Goal: Navigation & Orientation: Find specific page/section

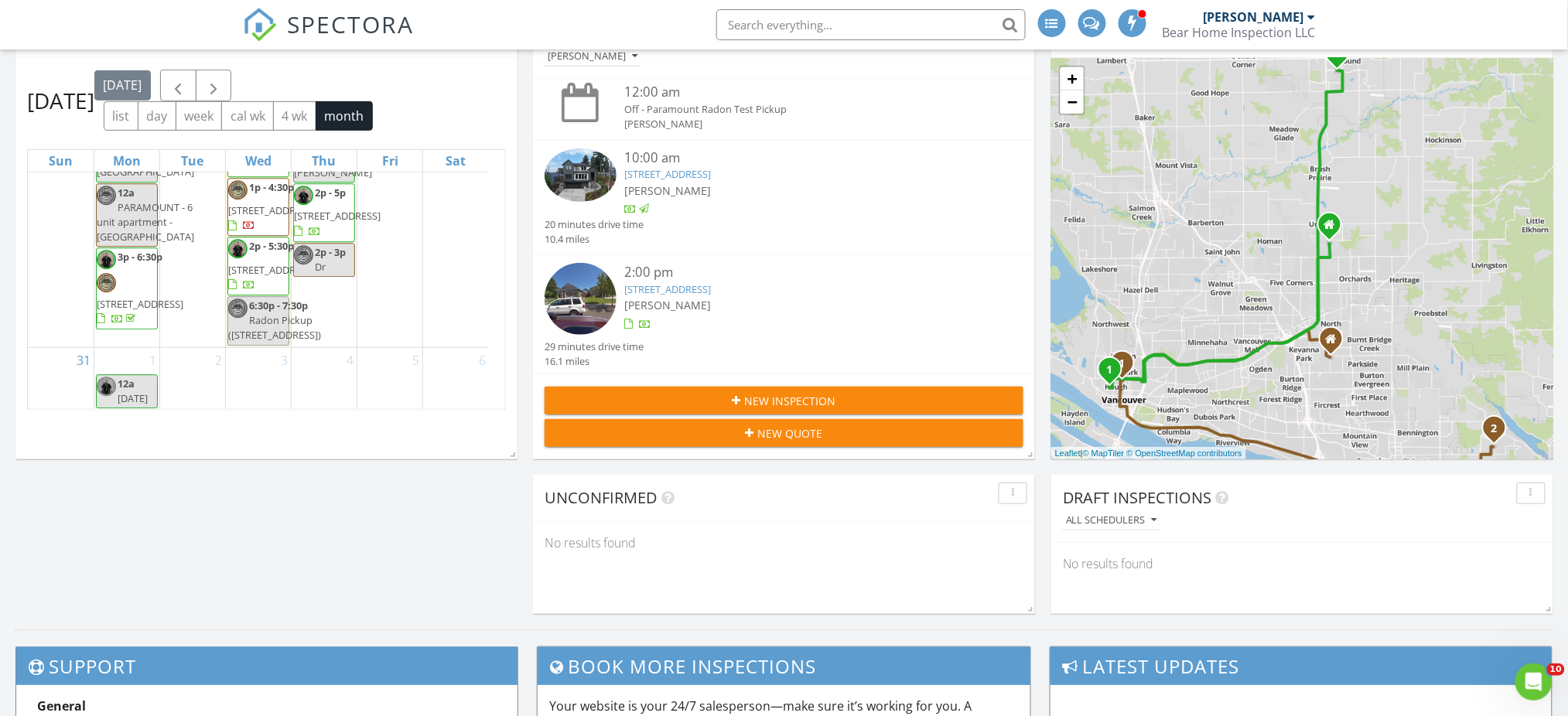
scroll to position [2459, 0]
click at [323, 483] on div "Today Jared Ball 12:00 am Off - Paramount Radon Test Pickup Jared Ball 10:00 am…" at bounding box center [784, 312] width 1568 height 634
click at [836, 308] on div "[PERSON_NAME]" at bounding box center [803, 305] width 359 height 16
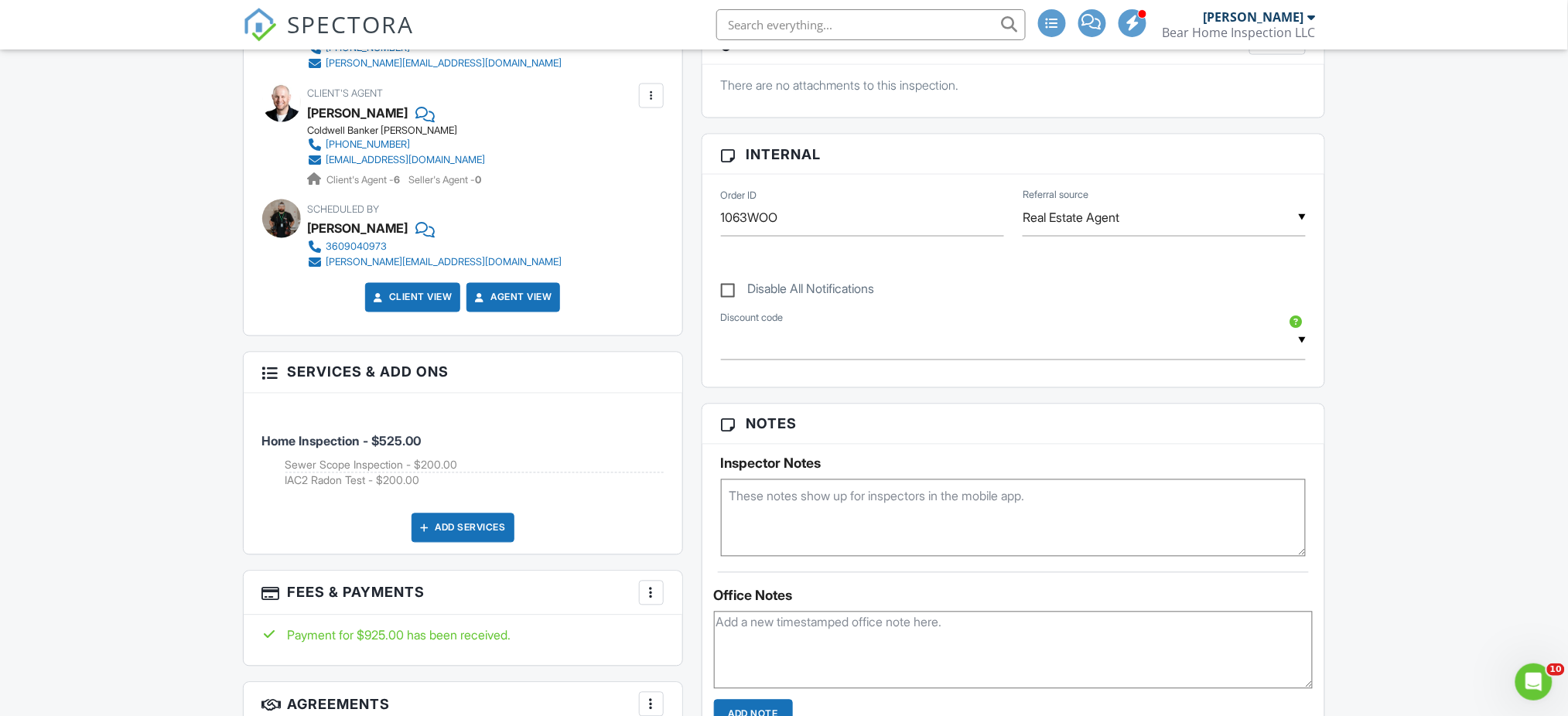
click at [691, 414] on div "People Disable Client CC Email New Inspector Client Client's Agent Listing Agen…" at bounding box center [463, 486] width 459 height 1390
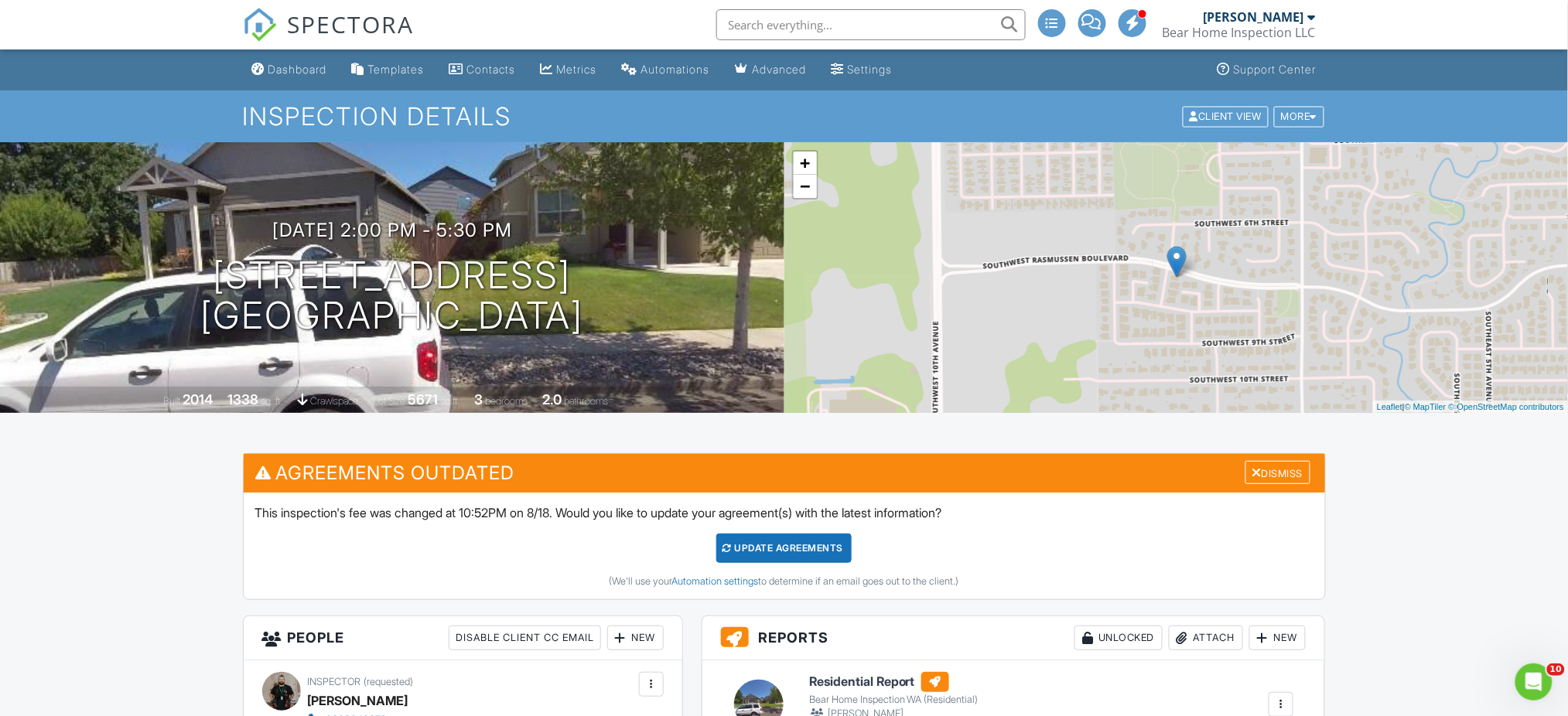
click at [589, 70] on div "Metrics" at bounding box center [577, 69] width 40 height 13
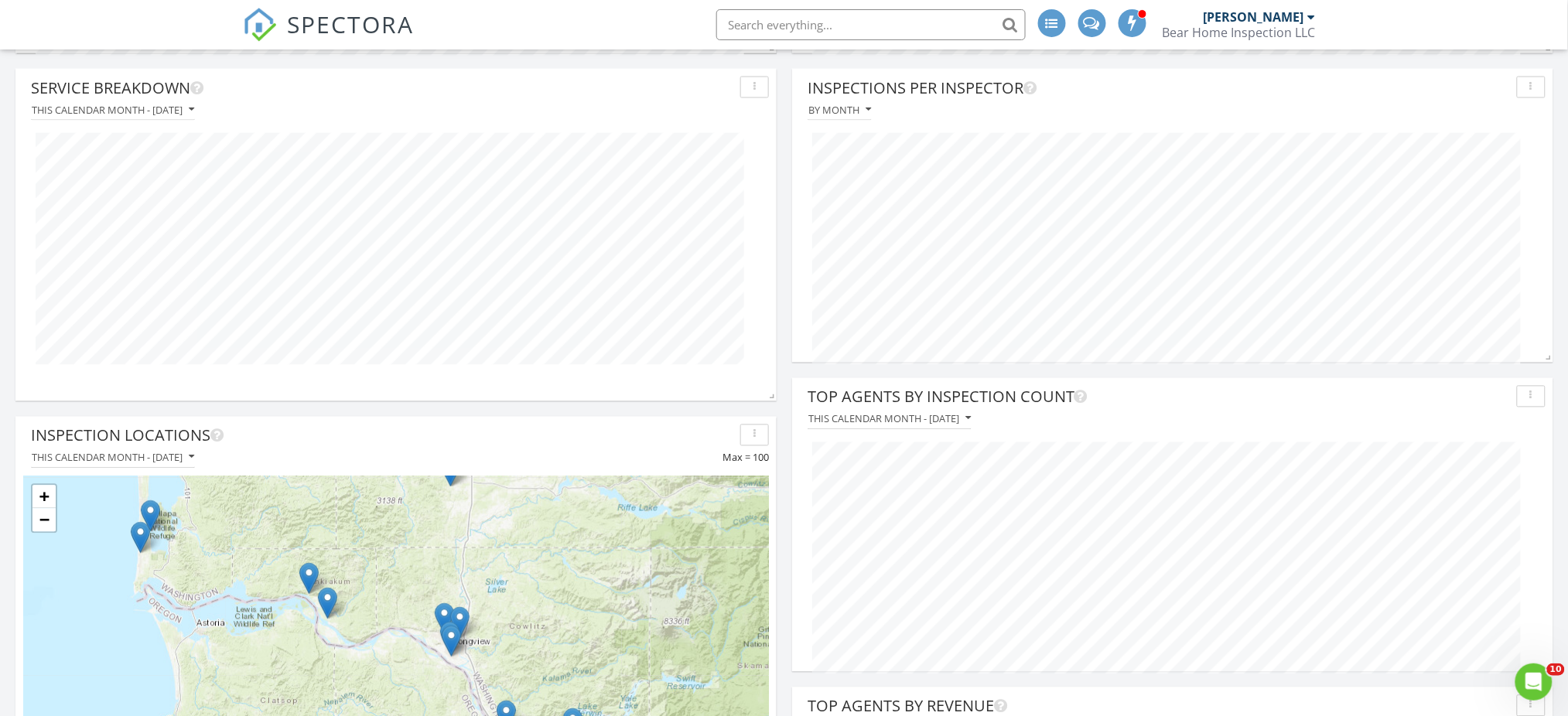
scroll to position [928, 0]
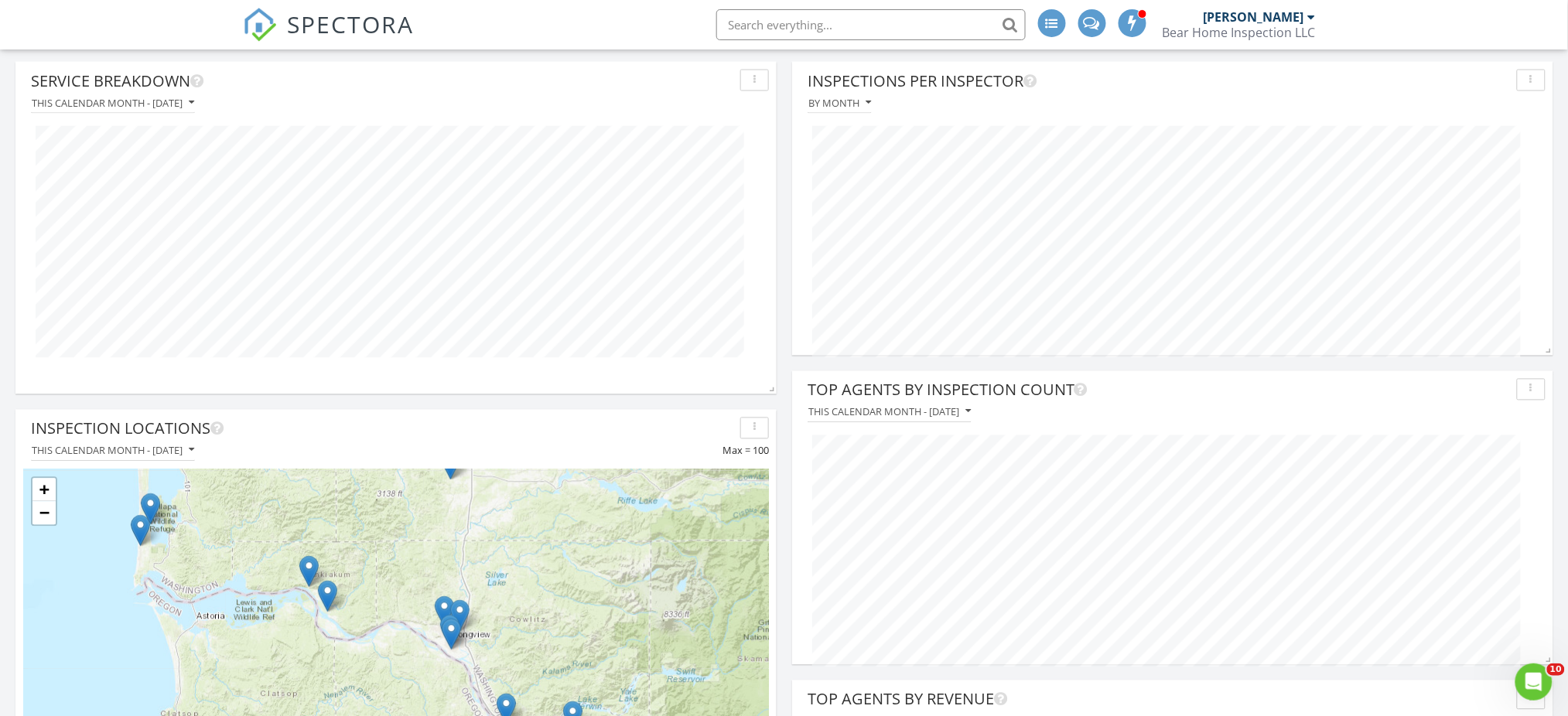
click at [786, 248] on div "Referral Source This calendar month - August 2025 Top Agents by Inspection Coun…" at bounding box center [784, 634] width 1568 height 2722
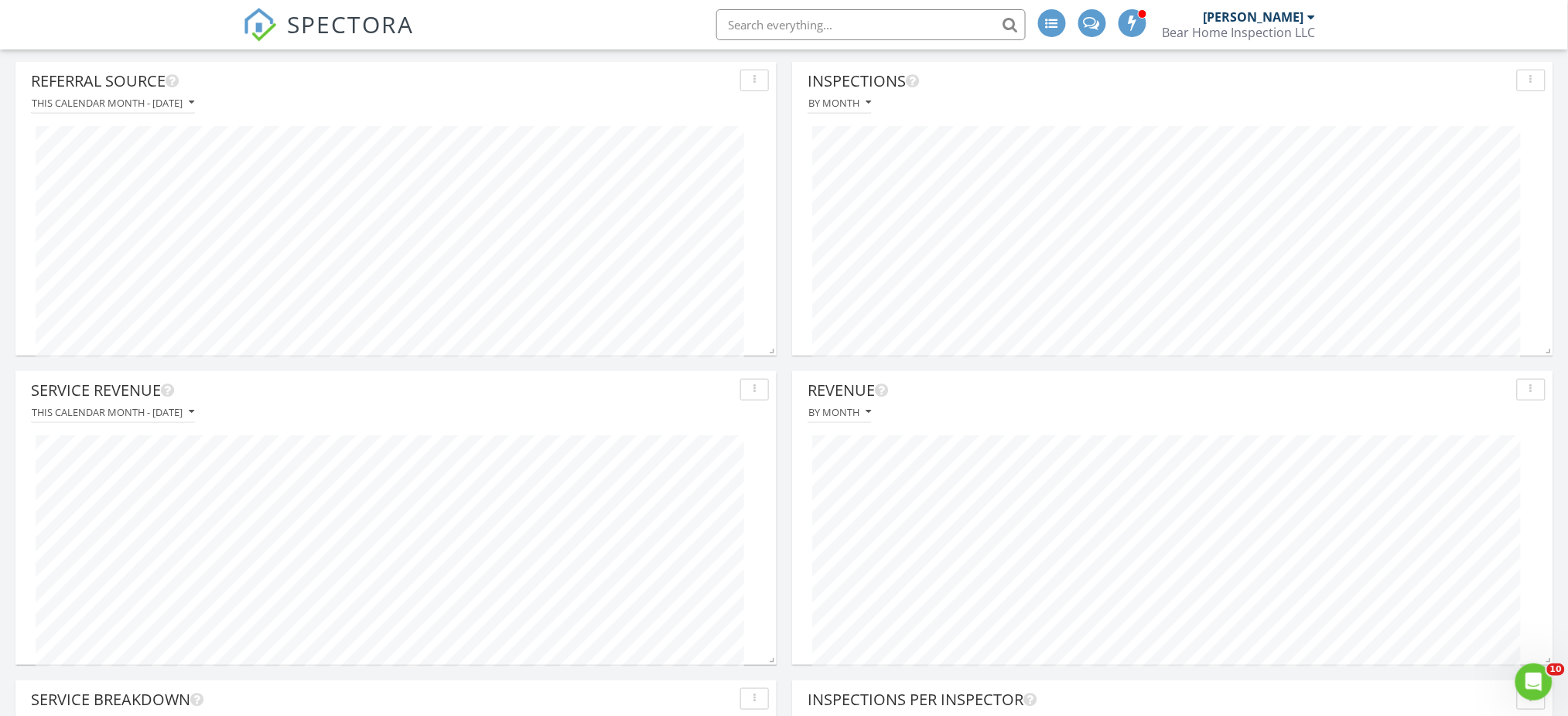
scroll to position [0, 0]
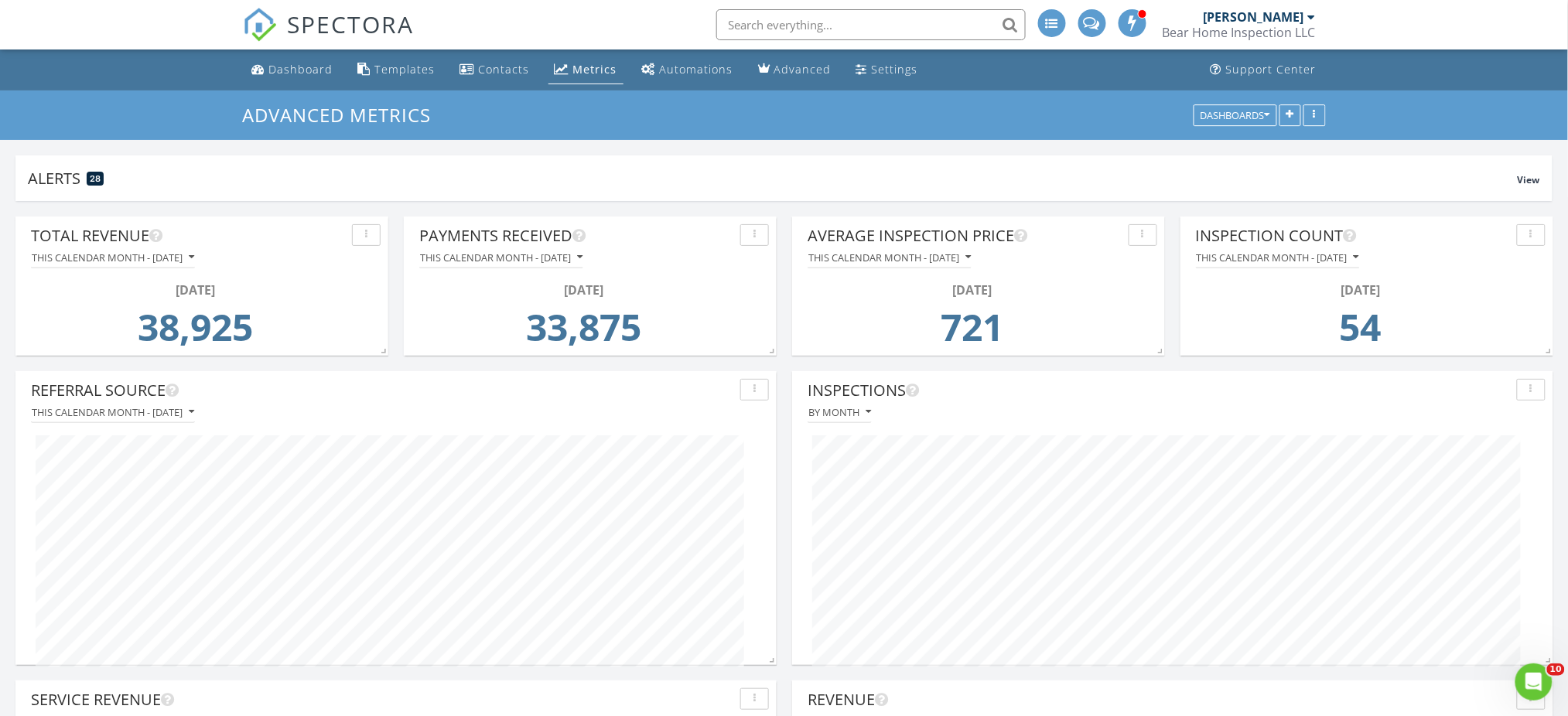
click at [307, 65] on div "Dashboard" at bounding box center [302, 69] width 64 height 15
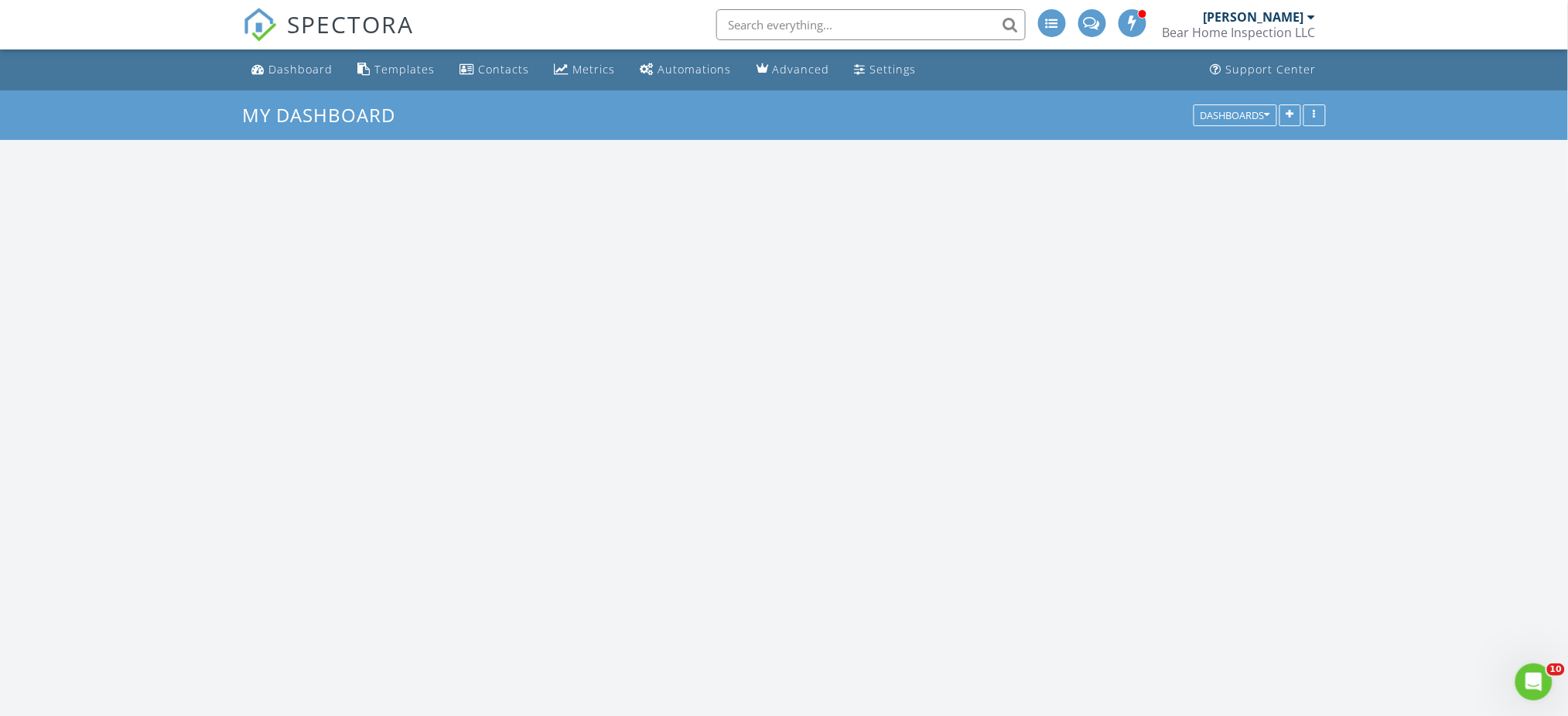
scroll to position [665, 1601]
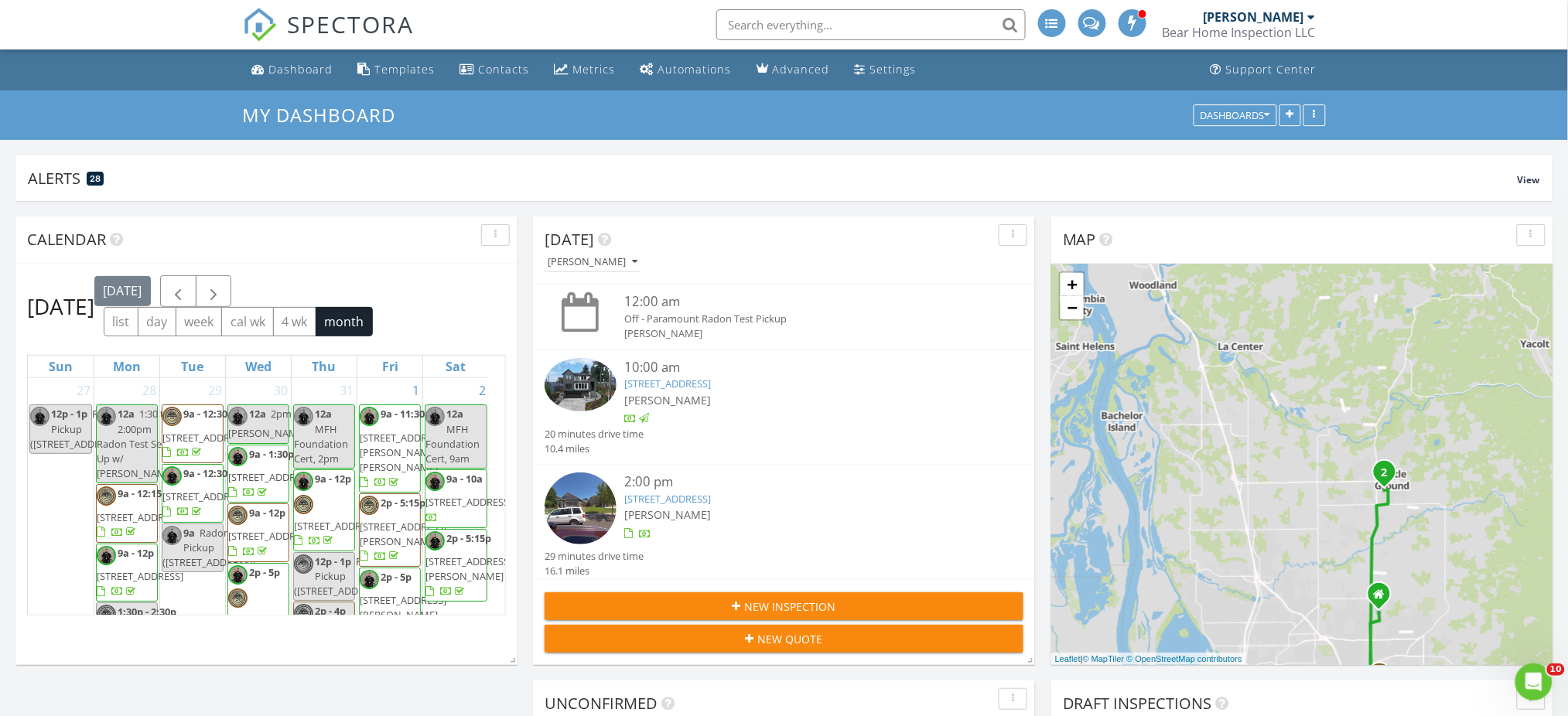
click at [523, 244] on div "[DATE] [PERSON_NAME] 12:00 am Off - Paramount Radon Test Pickup [PERSON_NAME] 1…" at bounding box center [784, 518] width 1568 height 634
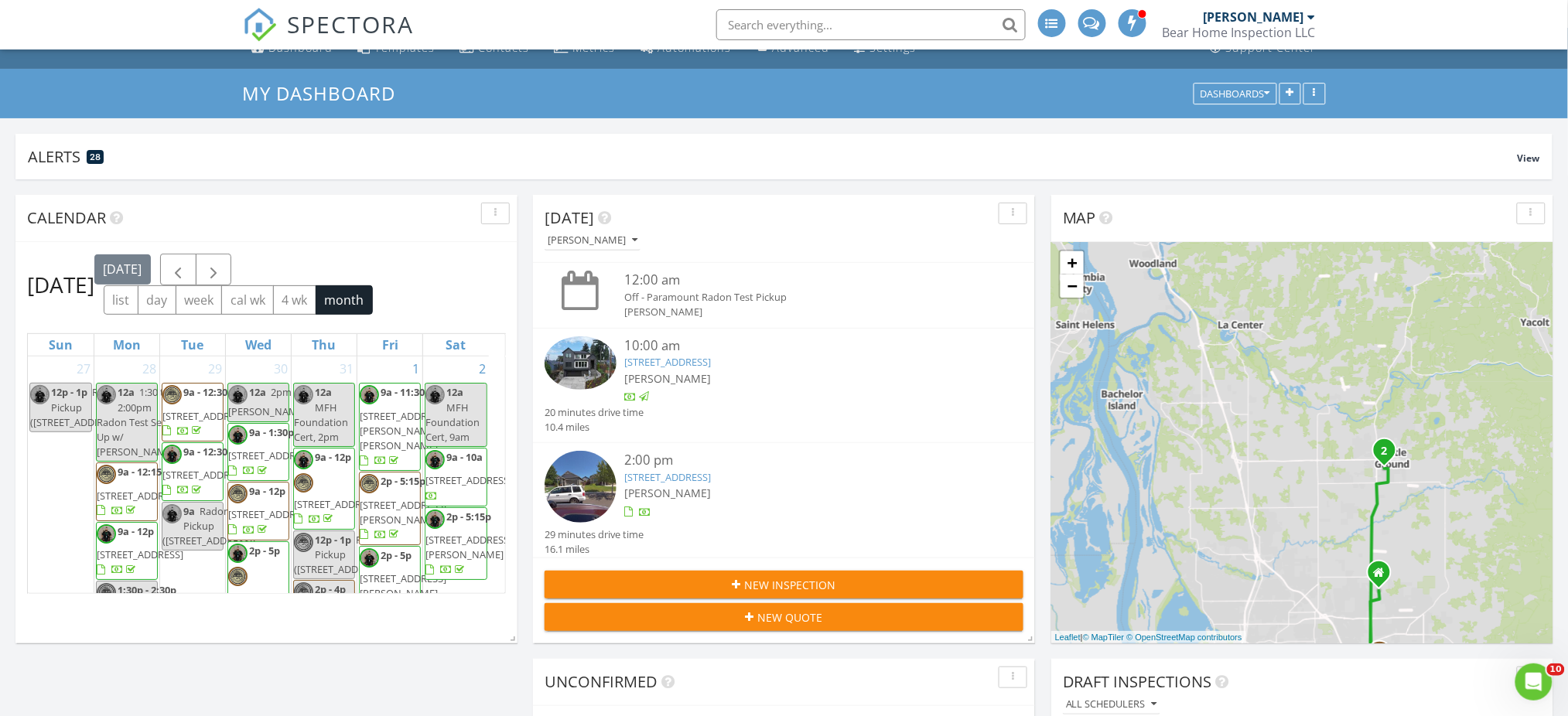
scroll to position [0, 0]
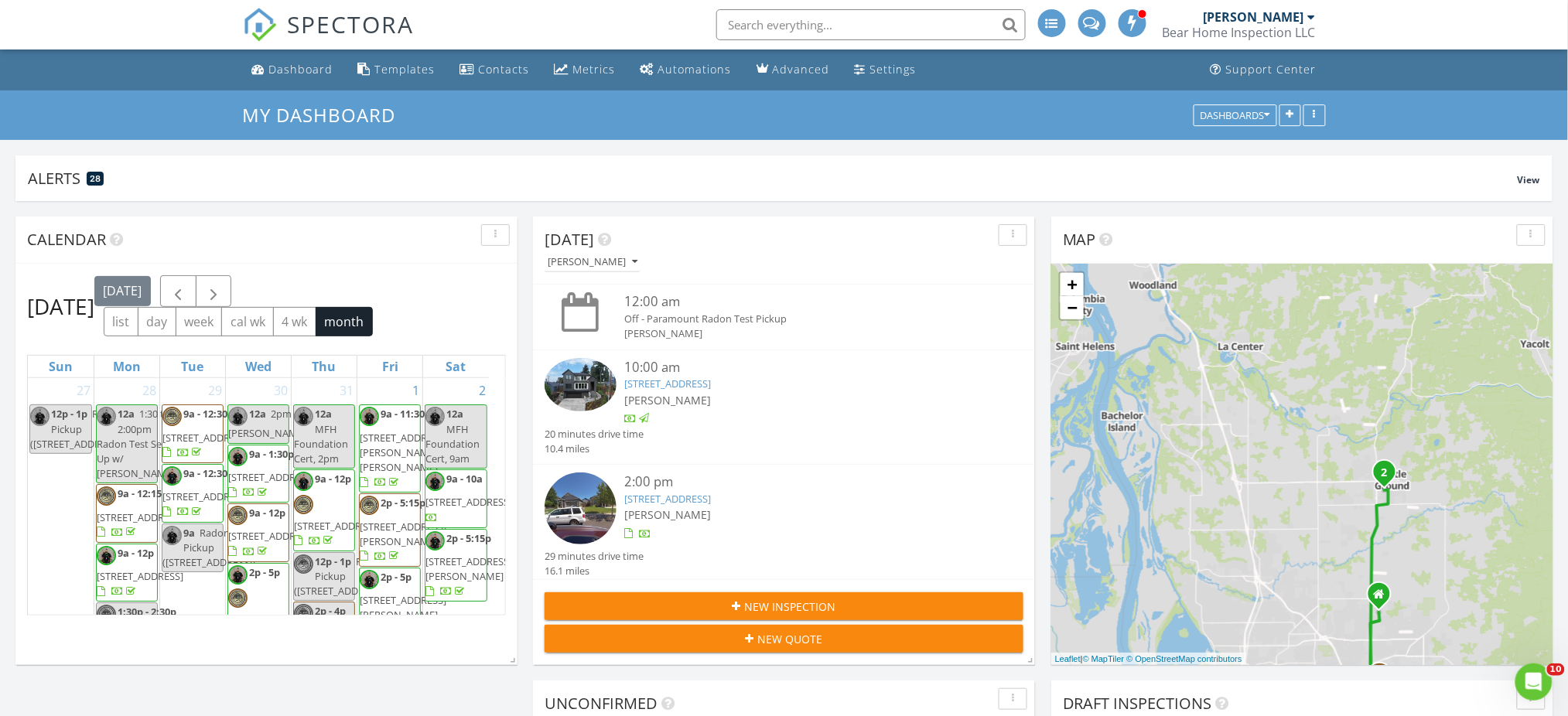
click at [309, 71] on div "Dashboard" at bounding box center [302, 69] width 64 height 15
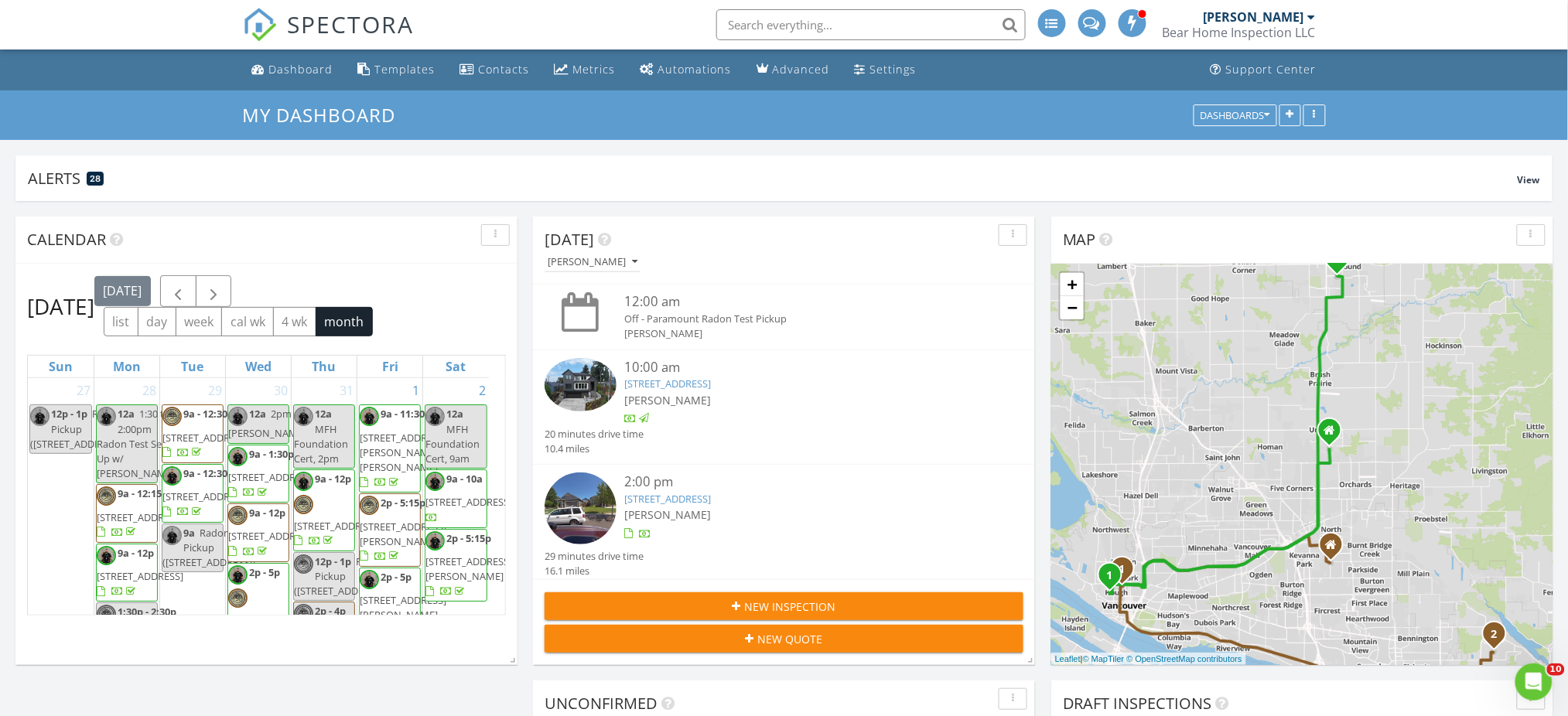
click at [844, 392] on div "[PERSON_NAME]" at bounding box center [803, 400] width 359 height 16
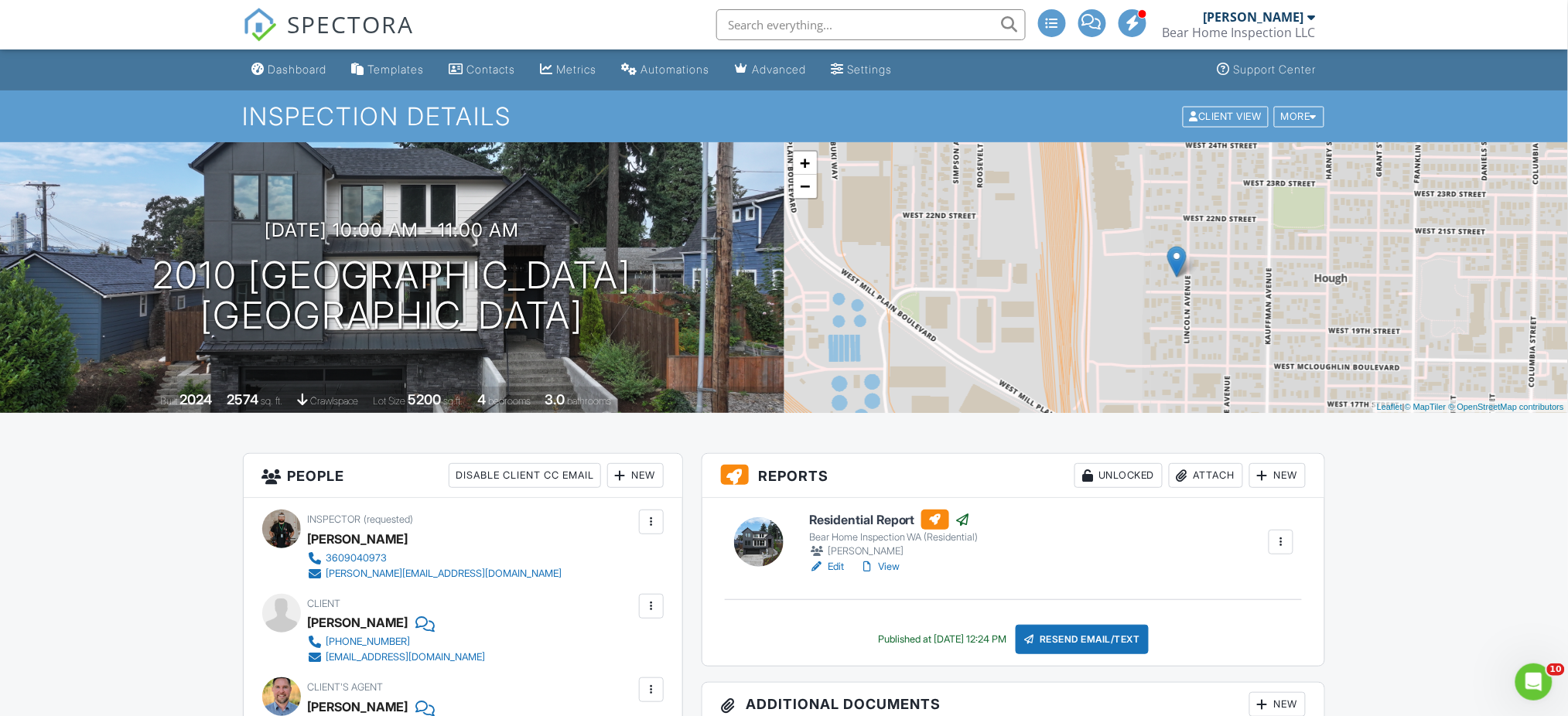
click at [572, 67] on div "Metrics" at bounding box center [577, 69] width 40 height 13
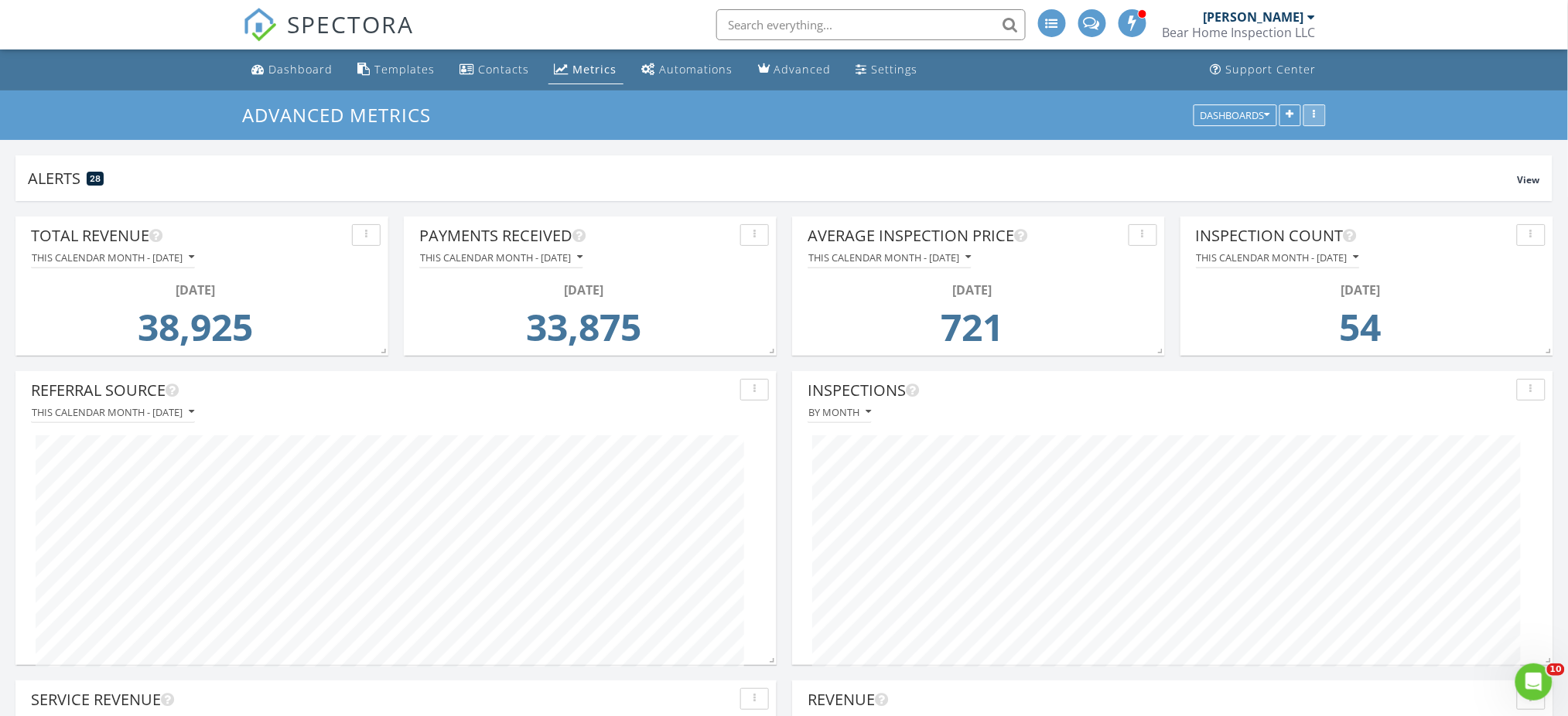
click at [1313, 112] on icon "button" at bounding box center [1314, 116] width 2 height 11
click at [308, 69] on div "Dashboard" at bounding box center [302, 69] width 64 height 15
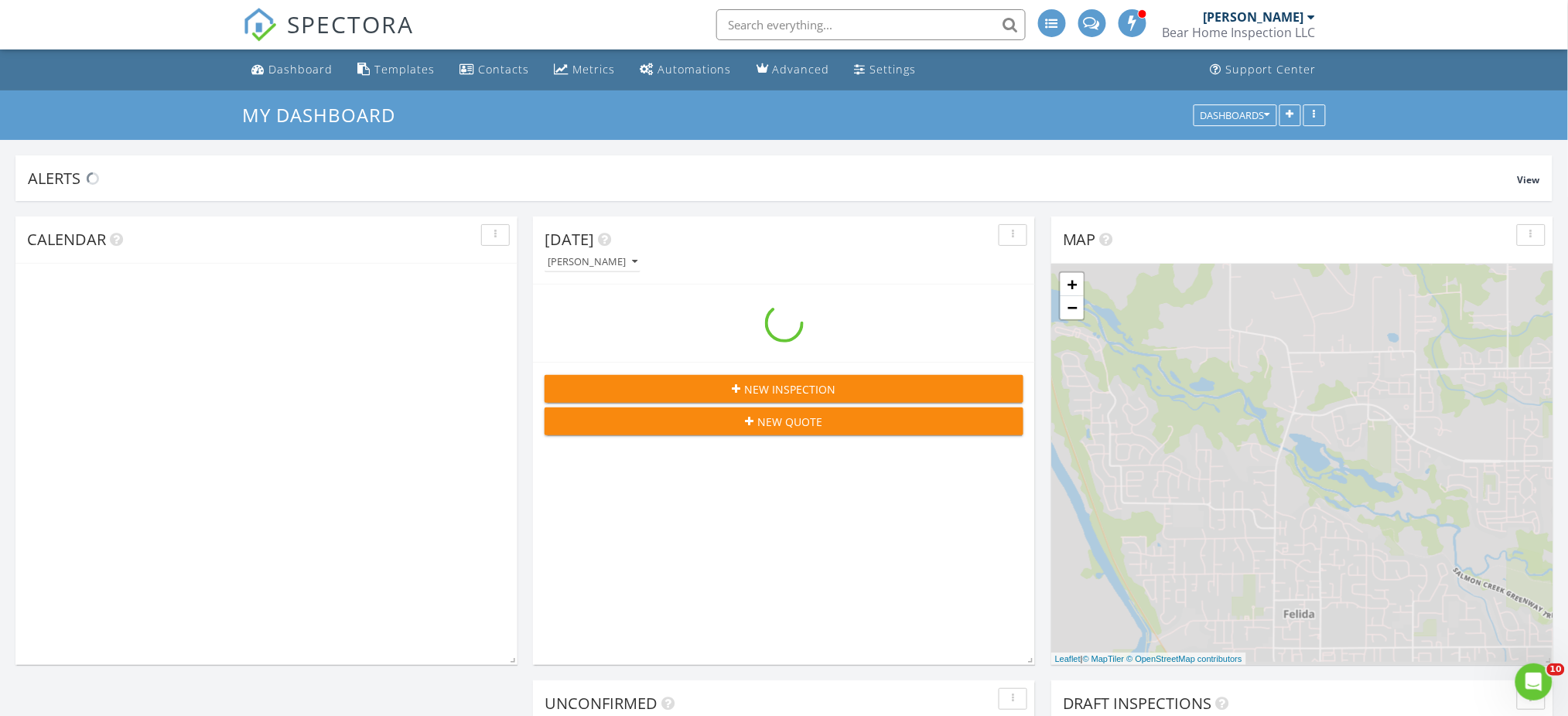
scroll to position [665, 1601]
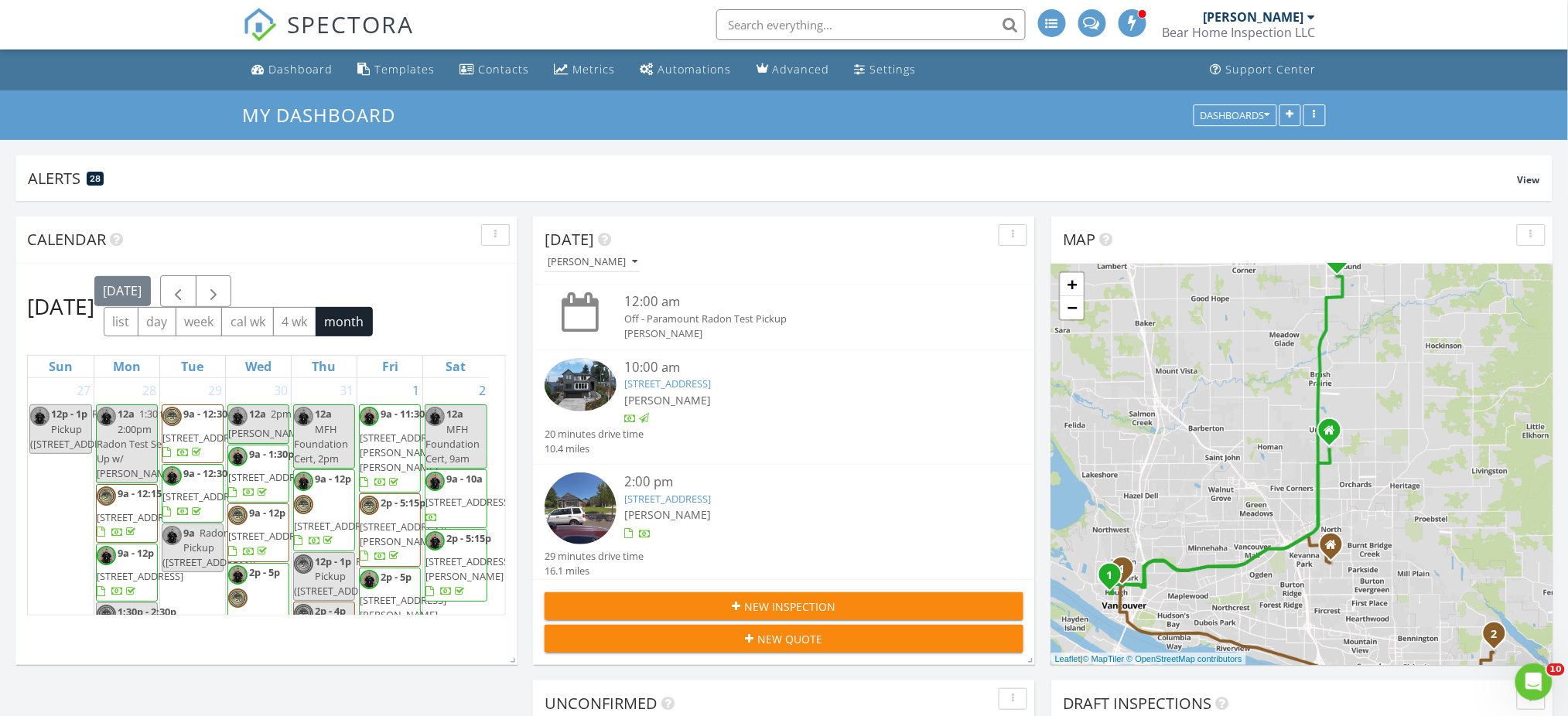
click at [283, 59] on link "Dashboard" at bounding box center [293, 69] width 94 height 29
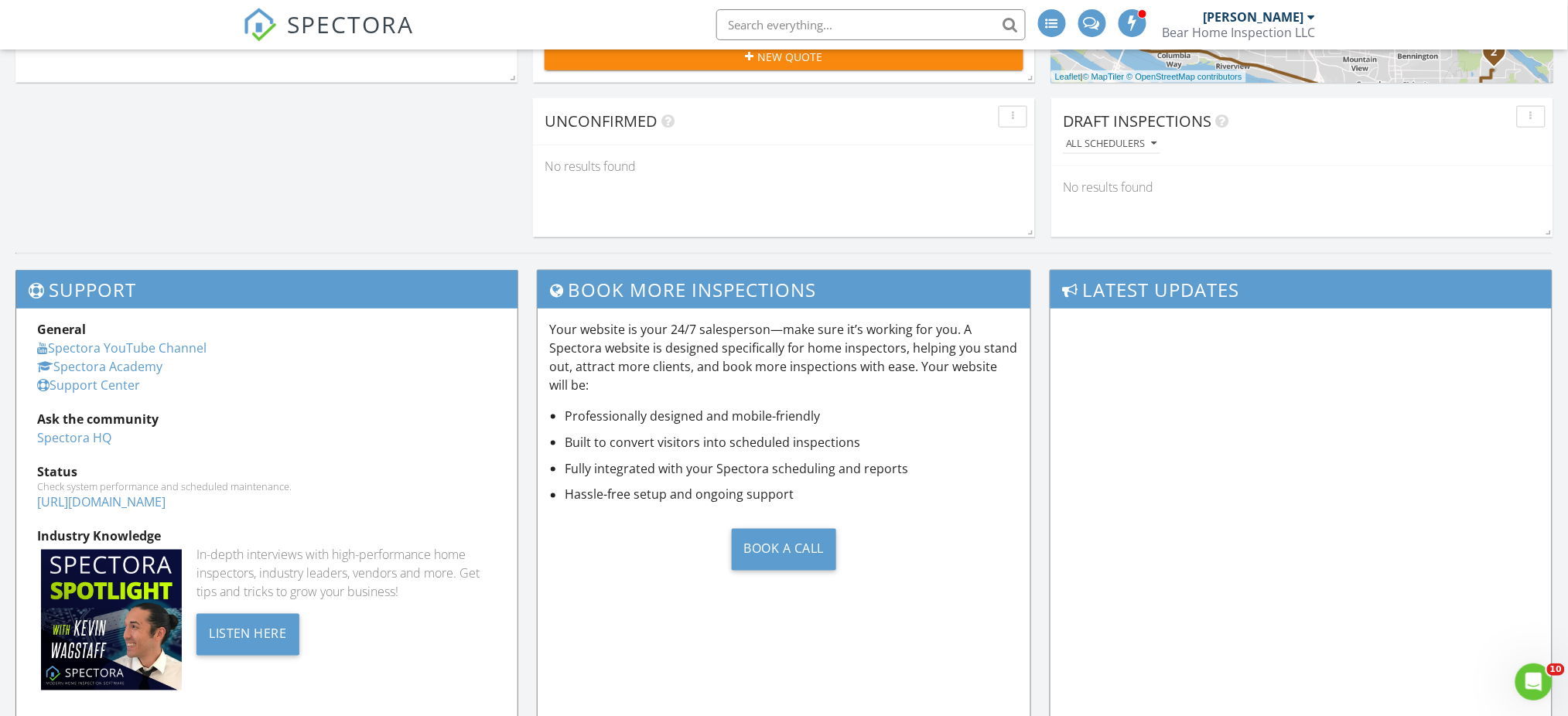
scroll to position [685, 0]
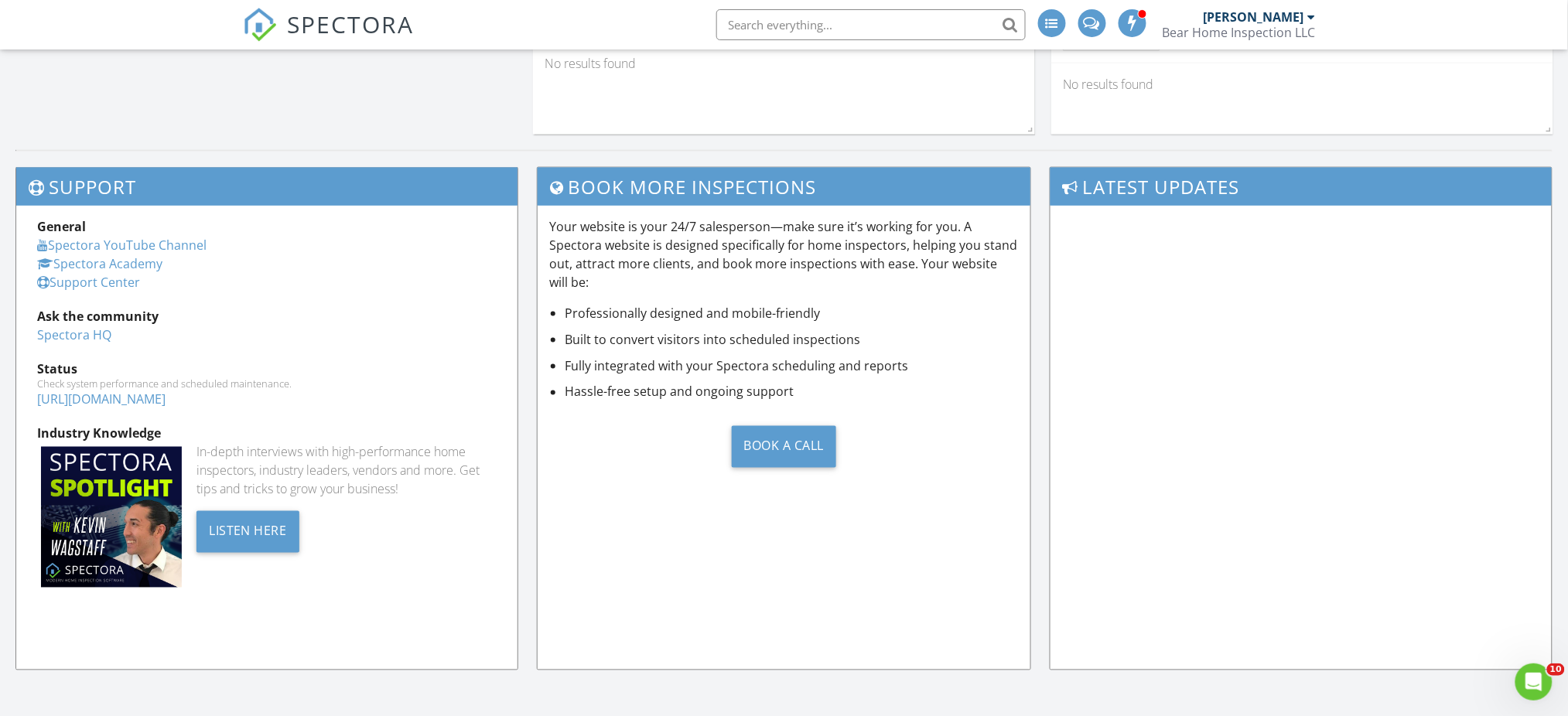
click at [1043, 191] on div "Latest Updates" at bounding box center [1297, 426] width 513 height 518
